Goal: Book appointment/travel/reservation

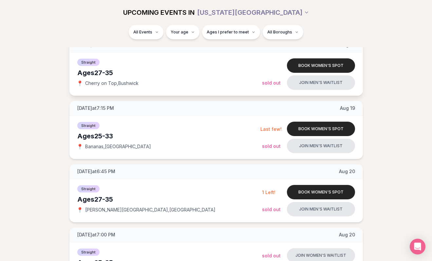
scroll to position [289, 0]
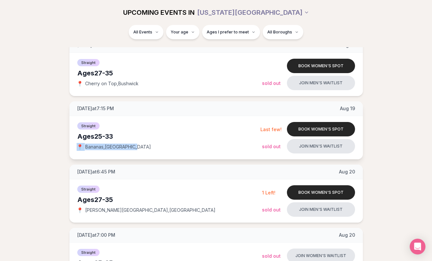
drag, startPoint x: 132, startPoint y: 147, endPoint x: 81, endPoint y: 144, distance: 50.9
click at [81, 144] on div "📍 [GEOGRAPHIC_DATA] , [GEOGRAPHIC_DATA]" at bounding box center [168, 147] width 183 height 7
click at [105, 147] on span "[GEOGRAPHIC_DATA] , [GEOGRAPHIC_DATA]" at bounding box center [118, 147] width 66 height 7
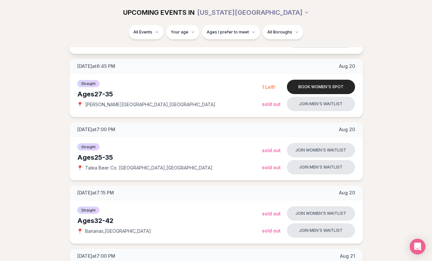
scroll to position [403, 0]
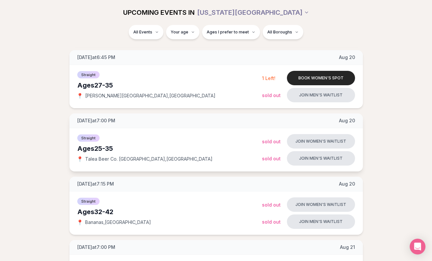
click at [121, 159] on span "Talea Beer Co. [GEOGRAPHIC_DATA] , [GEOGRAPHIC_DATA]" at bounding box center [149, 159] width 128 height 7
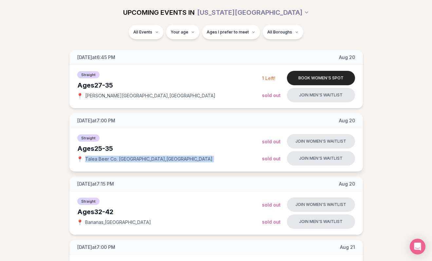
click at [121, 159] on span "Talea Beer Co. [GEOGRAPHIC_DATA] , [GEOGRAPHIC_DATA]" at bounding box center [149, 159] width 128 height 7
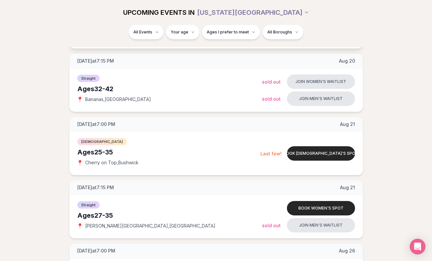
scroll to position [524, 0]
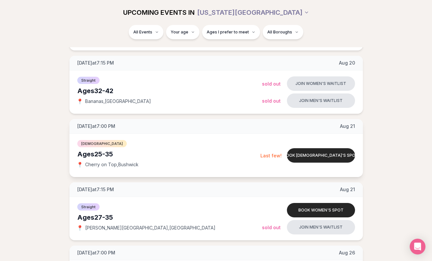
click at [123, 165] on span "Cherry on Top , Bushwick" at bounding box center [111, 164] width 53 height 7
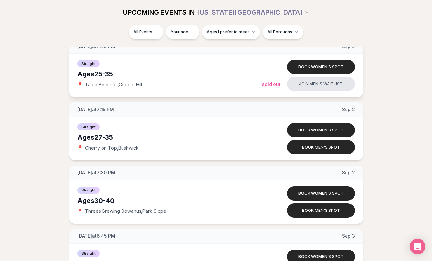
scroll to position [1237, 0]
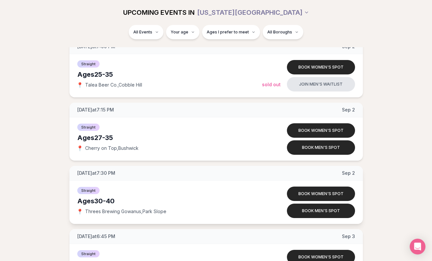
click at [131, 214] on span "Threes Brewing Gowanus , Park Slope" at bounding box center [125, 211] width 81 height 7
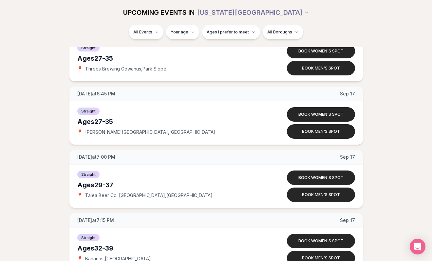
scroll to position [2321, 0]
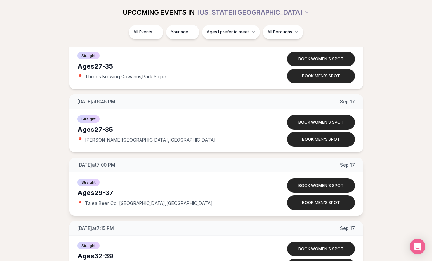
click at [109, 192] on div "Ages [DEMOGRAPHIC_DATA]" at bounding box center [169, 192] width 185 height 9
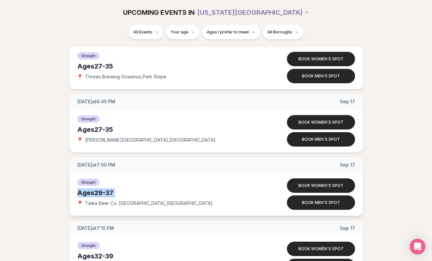
click at [109, 192] on div "Ages [DEMOGRAPHIC_DATA]" at bounding box center [169, 192] width 185 height 9
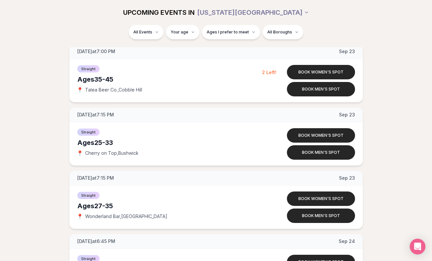
scroll to position [2666, 0]
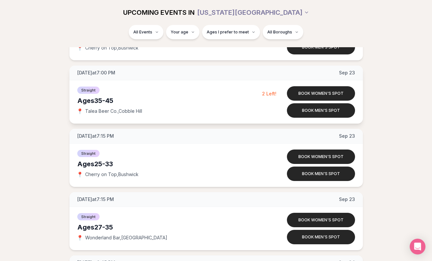
click at [108, 101] on div "Ages [DEMOGRAPHIC_DATA]" at bounding box center [169, 100] width 185 height 9
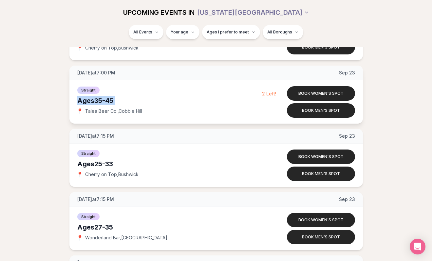
click at [108, 101] on div "Ages [DEMOGRAPHIC_DATA]" at bounding box center [169, 100] width 185 height 9
click at [128, 111] on span "Talea Beer Co. , [GEOGRAPHIC_DATA]" at bounding box center [113, 111] width 57 height 7
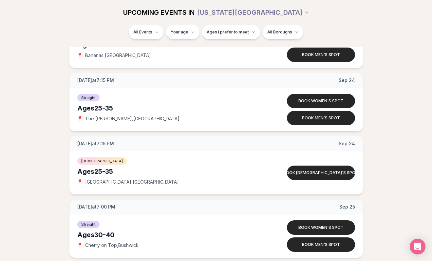
scroll to position [3048, 0]
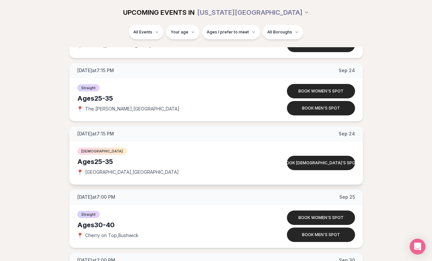
click at [108, 165] on div "Ages [DEMOGRAPHIC_DATA]" at bounding box center [169, 161] width 185 height 9
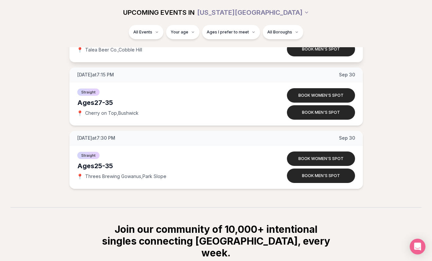
scroll to position [3310, 0]
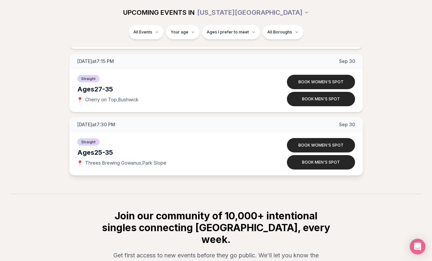
click at [149, 162] on span "Threes Brewing Gowanus , Park Slope" at bounding box center [125, 163] width 81 height 7
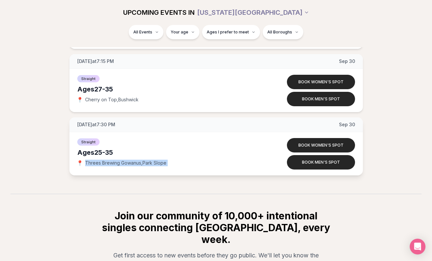
click at [149, 162] on span "Threes Brewing Gowanus , Park Slope" at bounding box center [125, 163] width 81 height 7
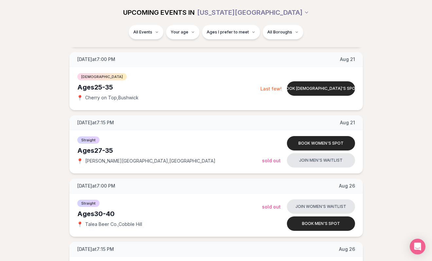
scroll to position [590, 0]
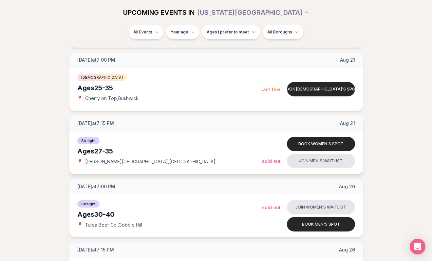
click at [271, 161] on span "Sold Out" at bounding box center [271, 161] width 19 height 6
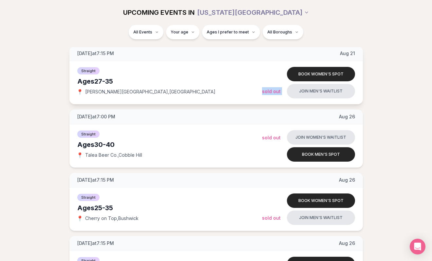
scroll to position [669, 0]
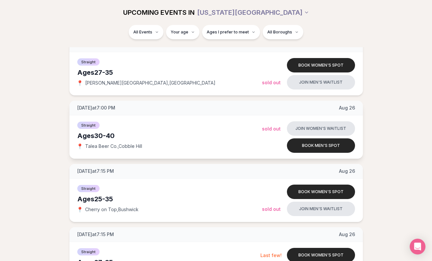
click at [268, 129] on span "Sold Out" at bounding box center [271, 129] width 19 height 6
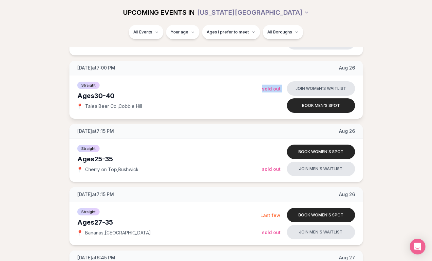
scroll to position [716, 0]
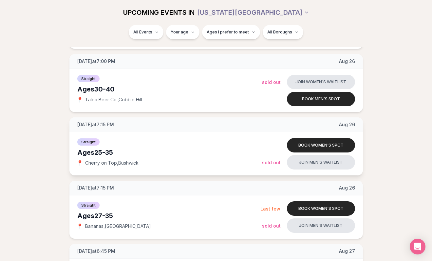
click at [98, 156] on div "Ages [DEMOGRAPHIC_DATA]" at bounding box center [169, 152] width 185 height 9
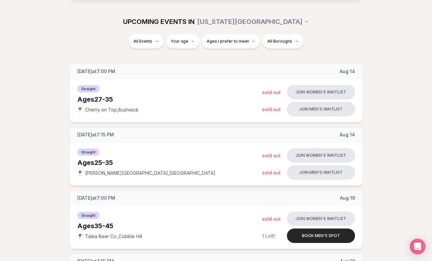
scroll to position [18, 0]
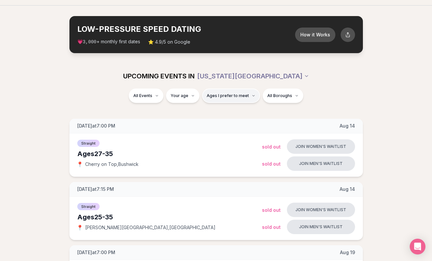
click at [233, 90] on button "Ages I prefer to meet" at bounding box center [231, 96] width 58 height 14
